Goal: Information Seeking & Learning: Understand process/instructions

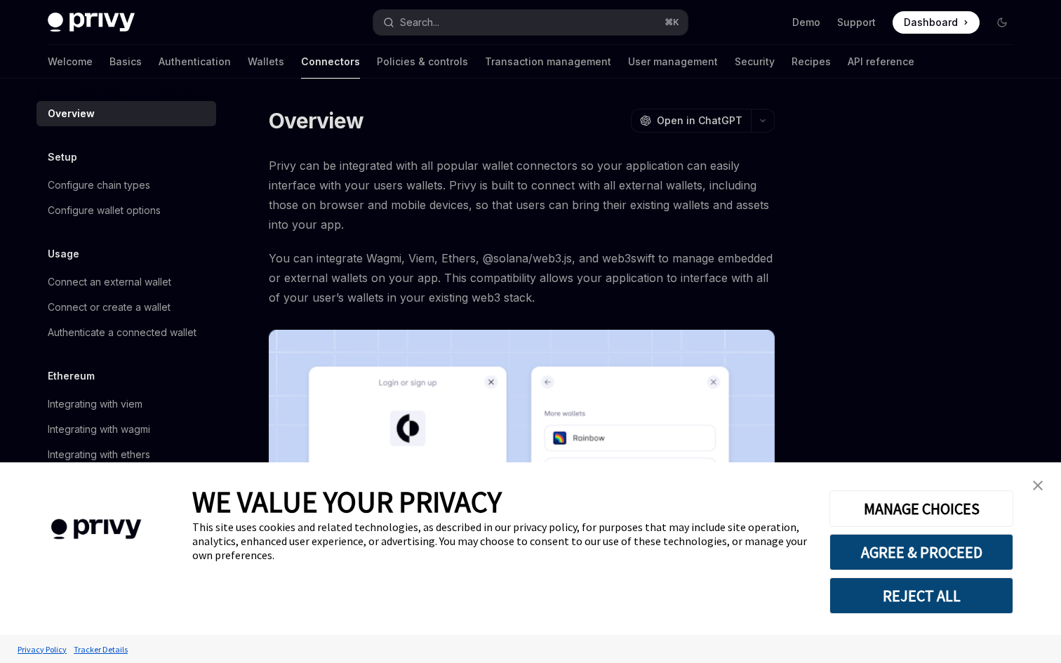
type textarea "*"
click at [982, 554] on button "AGREE & PROCEED" at bounding box center [922, 552] width 184 height 36
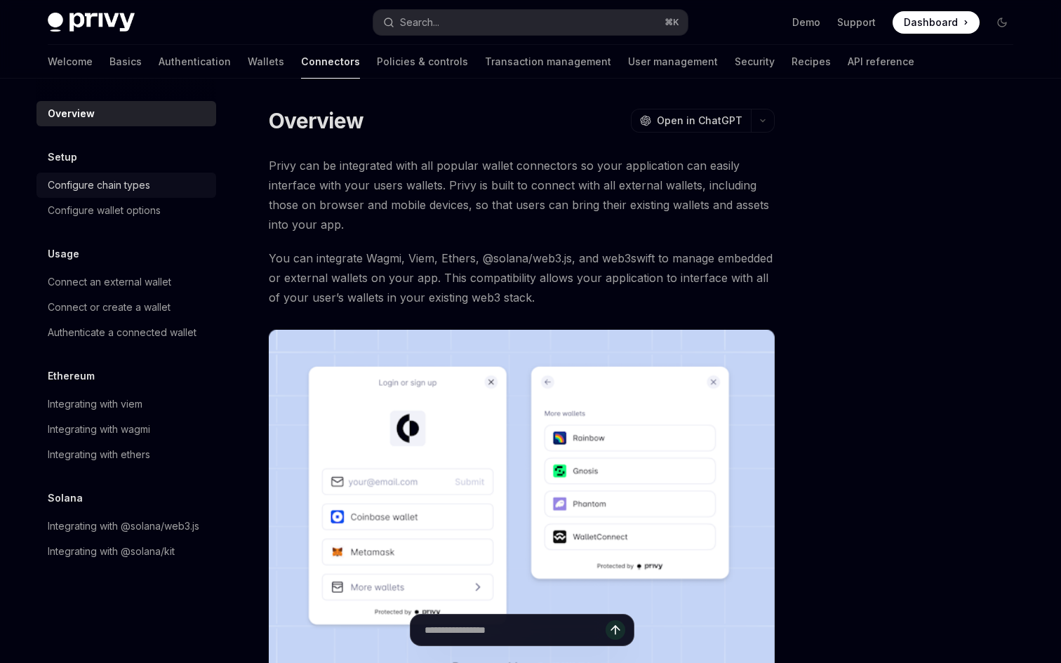
click at [163, 181] on div "Configure chain types" at bounding box center [128, 185] width 160 height 17
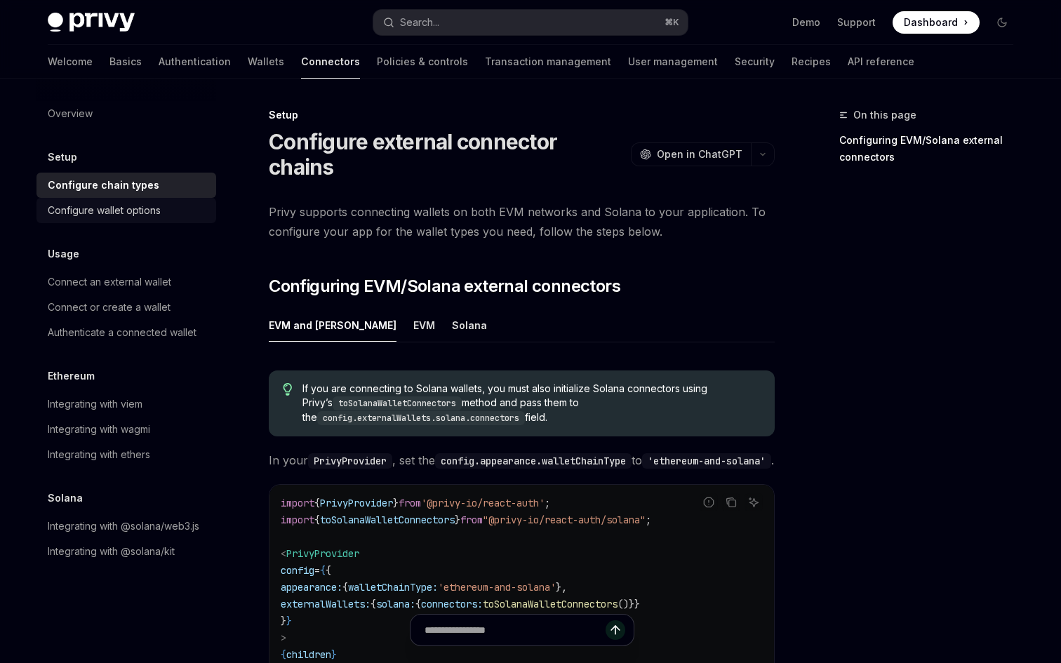
click at [134, 202] on div "Configure wallet options" at bounding box center [104, 210] width 113 height 17
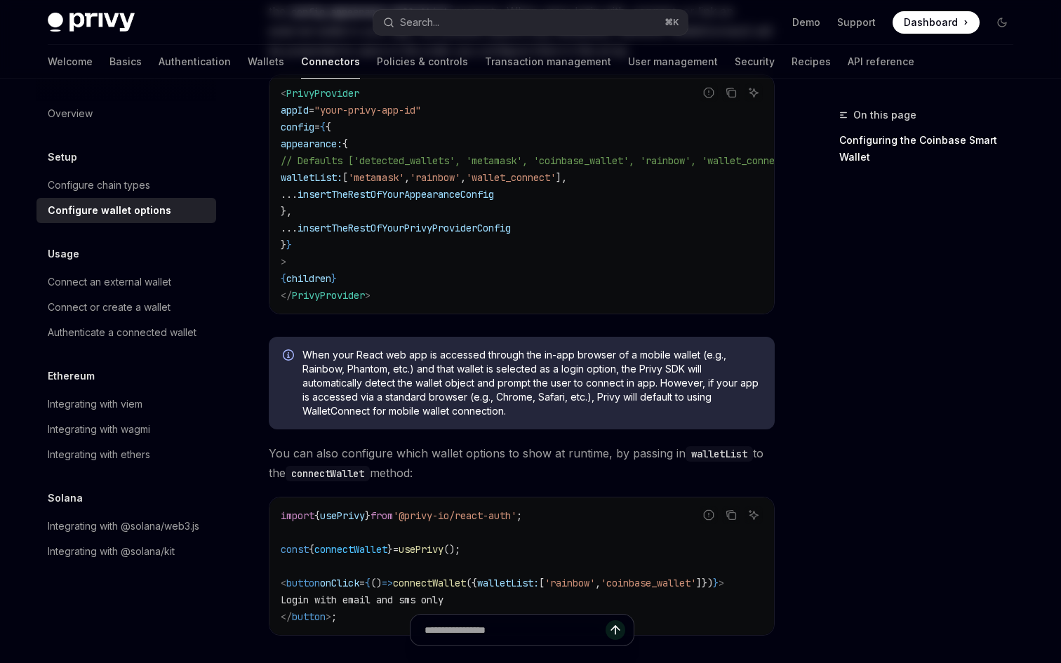
scroll to position [291, 0]
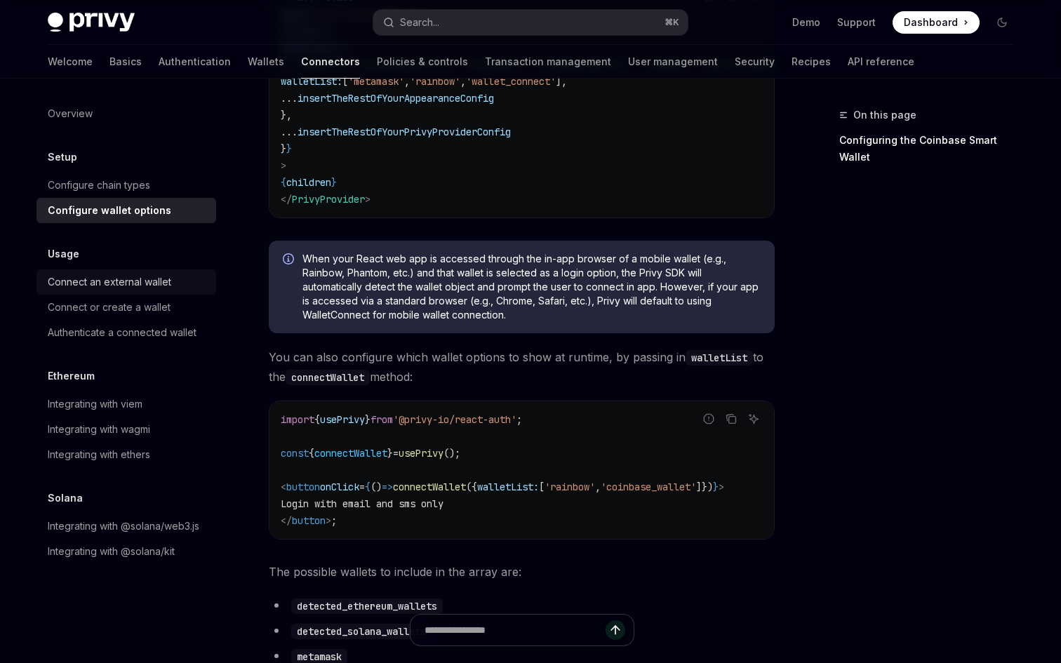
click at [154, 289] on div "Connect an external wallet" at bounding box center [110, 282] width 124 height 17
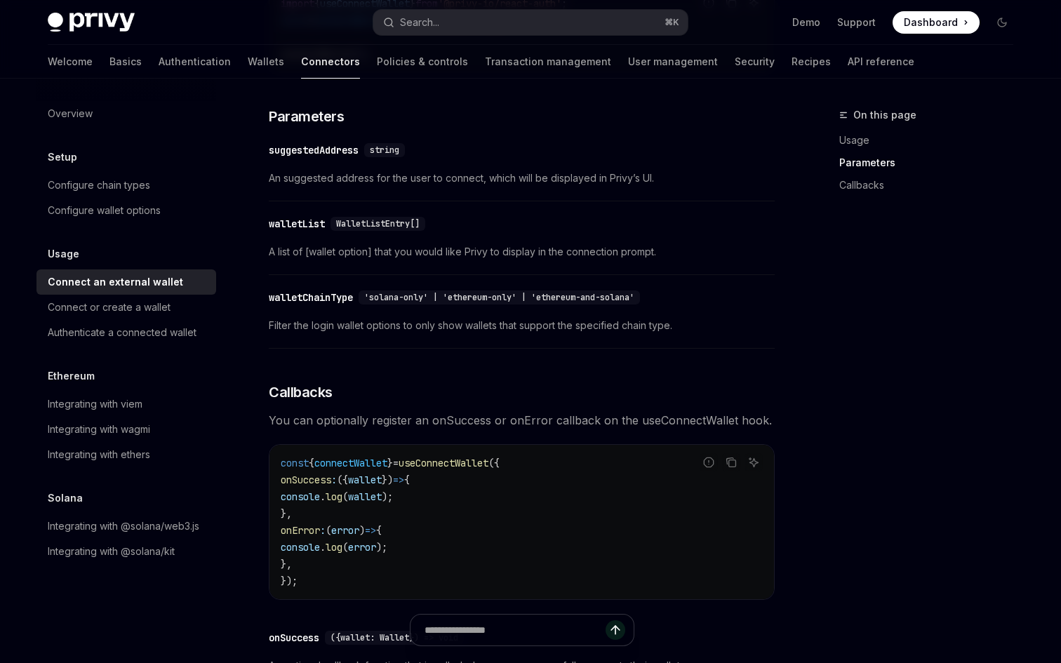
scroll to position [569, 0]
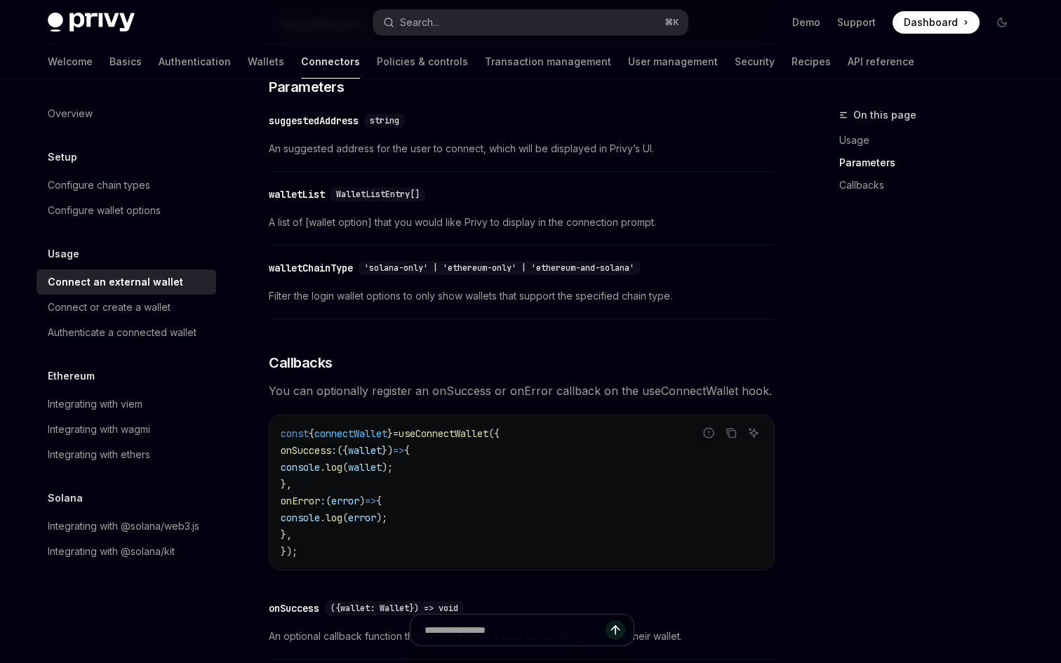
click at [72, 159] on h5 "Setup" at bounding box center [62, 157] width 29 height 17
click at [83, 184] on div "Configure chain types" at bounding box center [99, 185] width 102 height 17
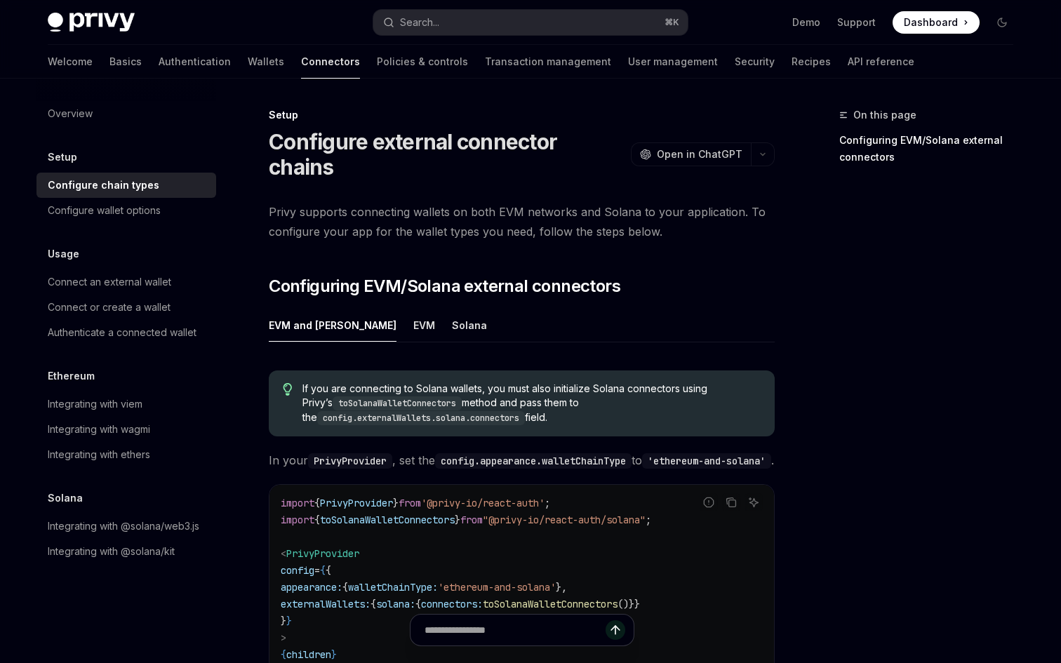
click at [66, 126] on div "Overview Setup Configure chain types Configure wallet options Usage Connect an …" at bounding box center [126, 332] width 180 height 463
click at [66, 119] on div "Overview" at bounding box center [70, 113] width 45 height 17
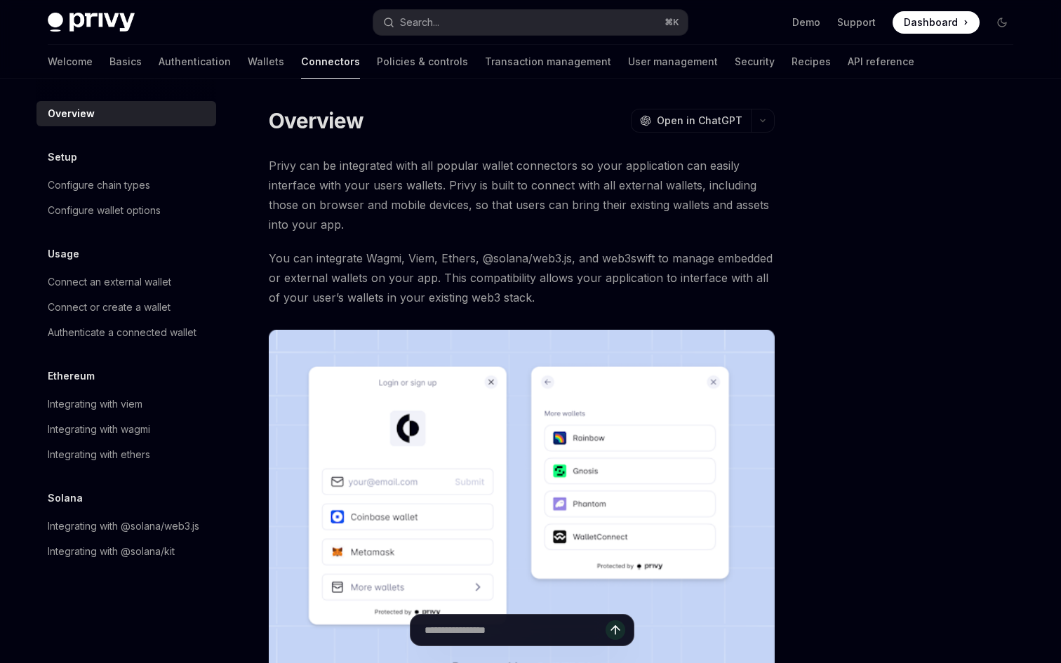
scroll to position [255, 0]
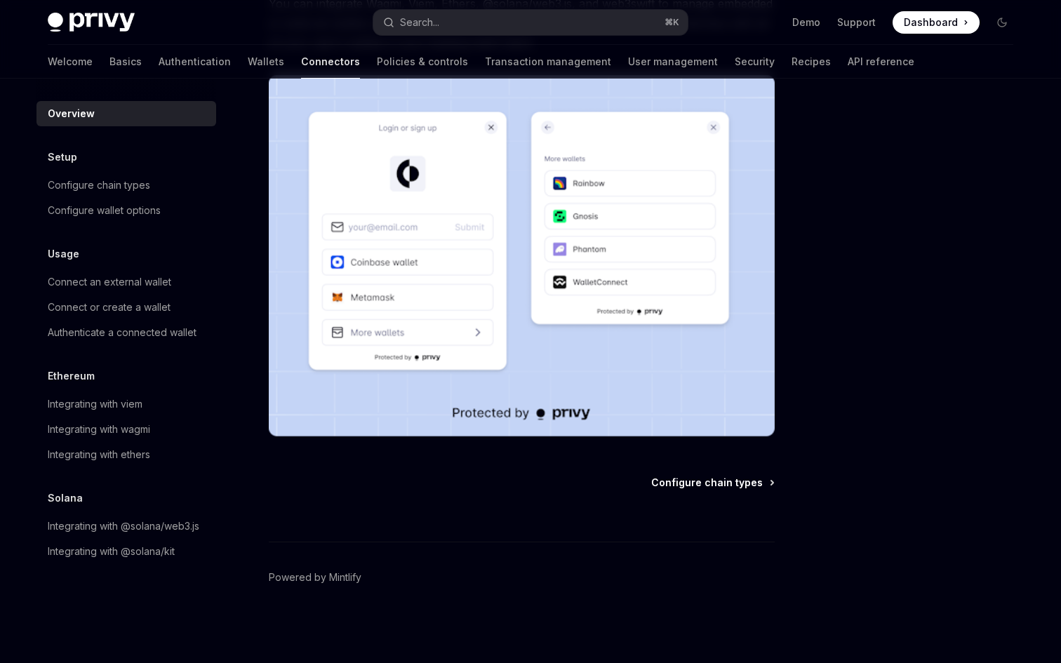
click at [679, 485] on span "Configure chain types" at bounding box center [707, 483] width 112 height 14
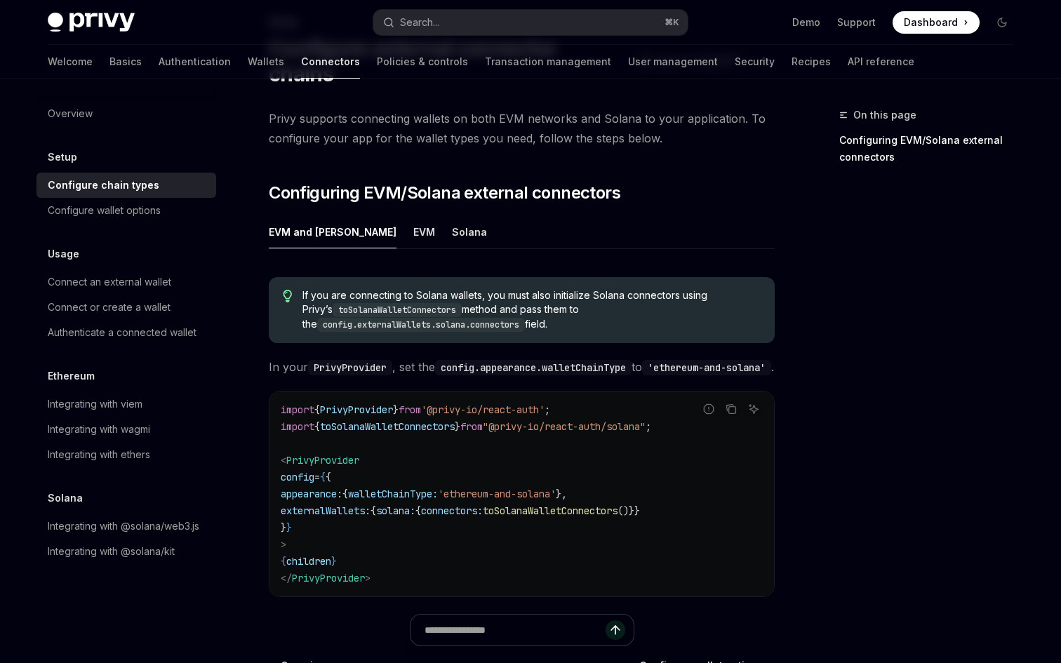
scroll to position [100, 0]
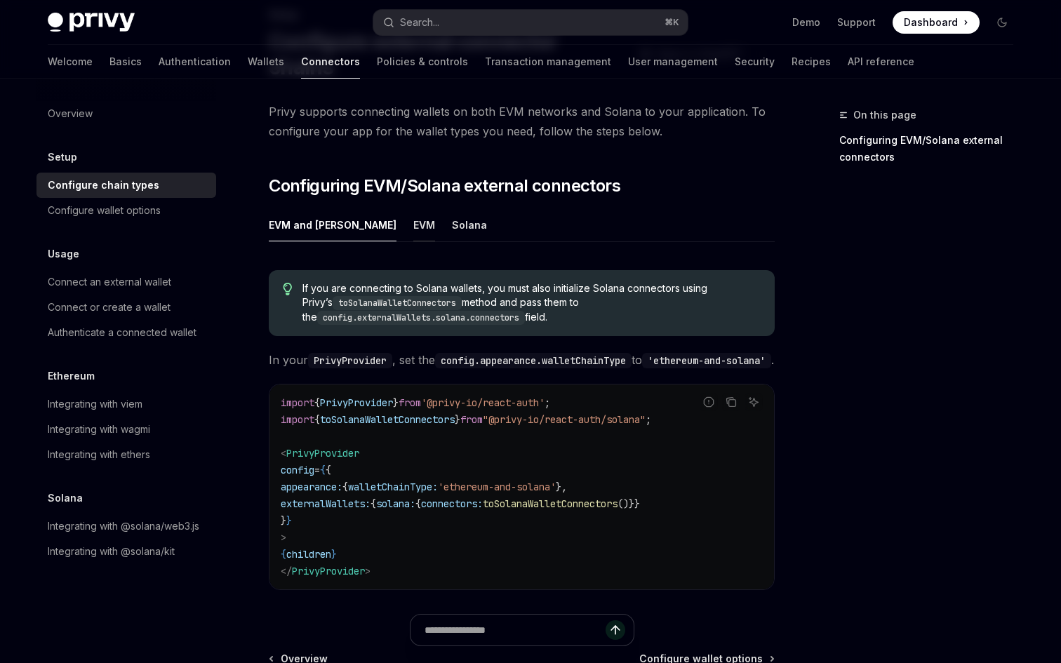
click at [413, 208] on div "EVM" at bounding box center [424, 224] width 22 height 33
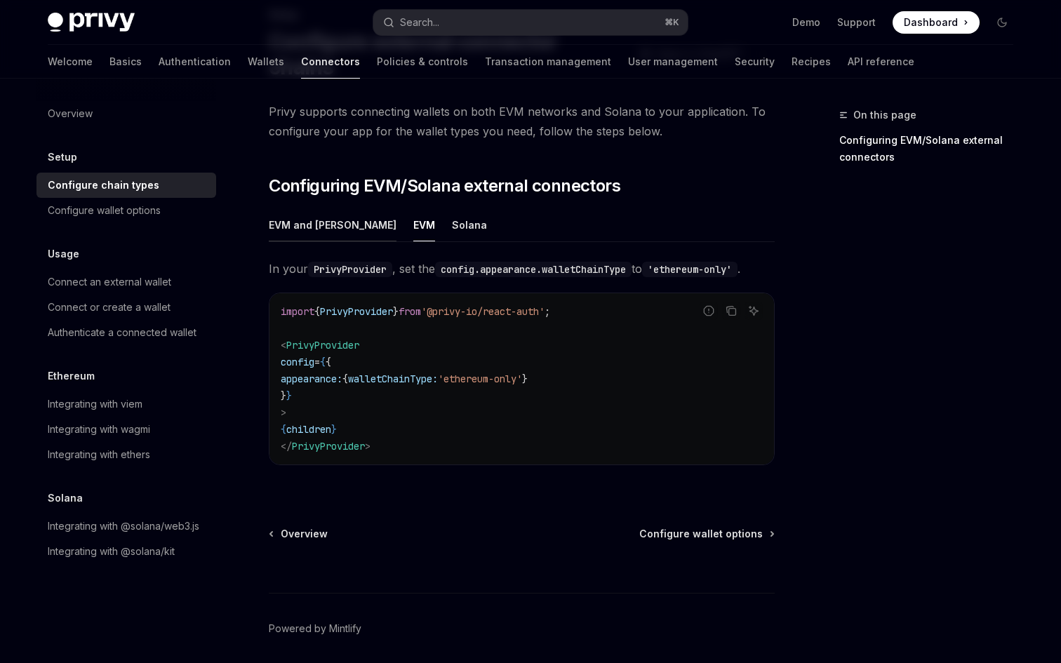
click at [333, 208] on div "EVM and Solana" at bounding box center [333, 224] width 128 height 33
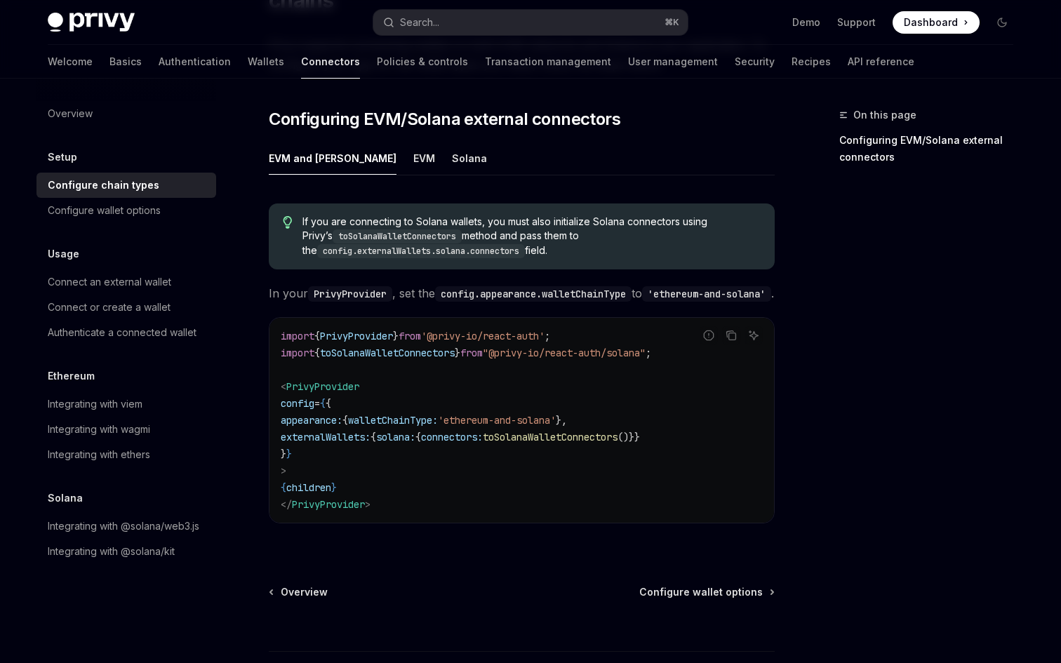
scroll to position [168, 0]
click at [688, 584] on span "Configure wallet options" at bounding box center [701, 591] width 124 height 14
type textarea "*"
